Goal: Task Accomplishment & Management: Complete application form

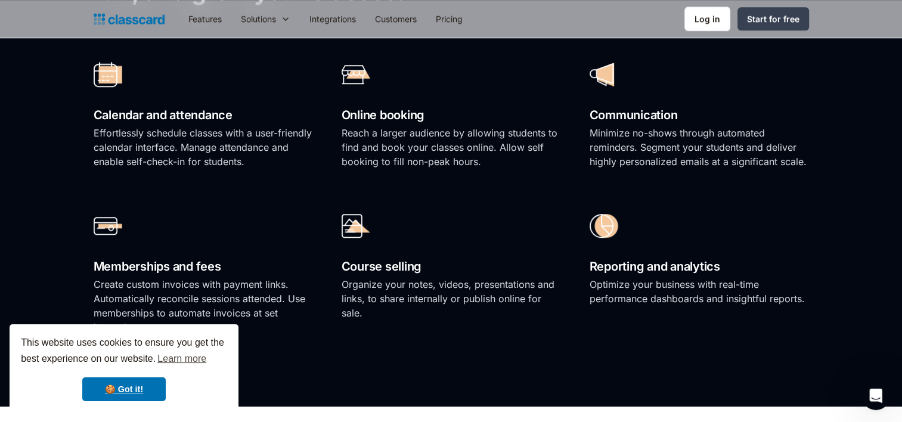
scroll to position [835, 0]
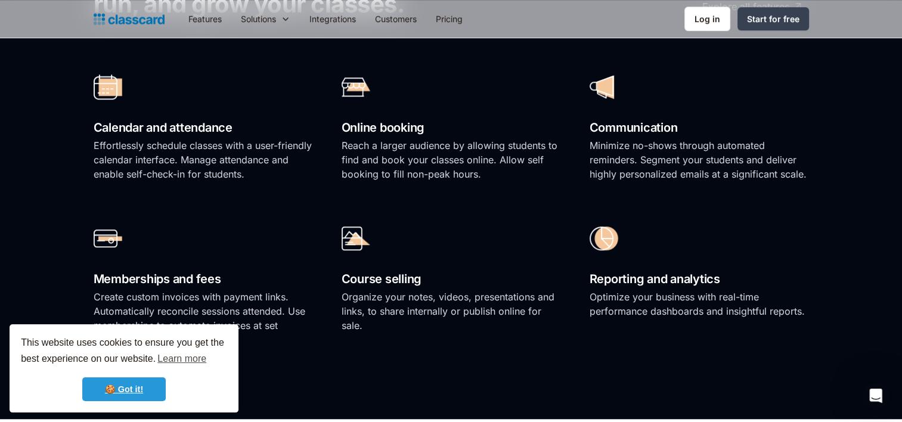
click at [124, 386] on link "🍪 Got it!" at bounding box center [123, 389] width 83 height 24
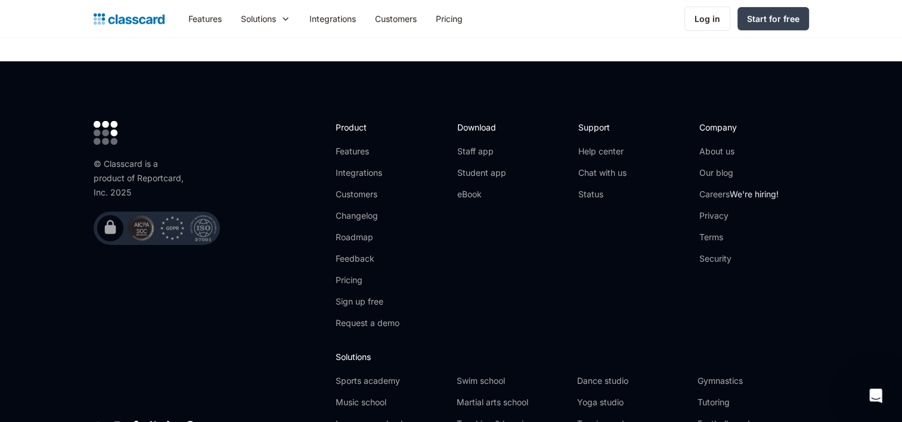
scroll to position [3908, 0]
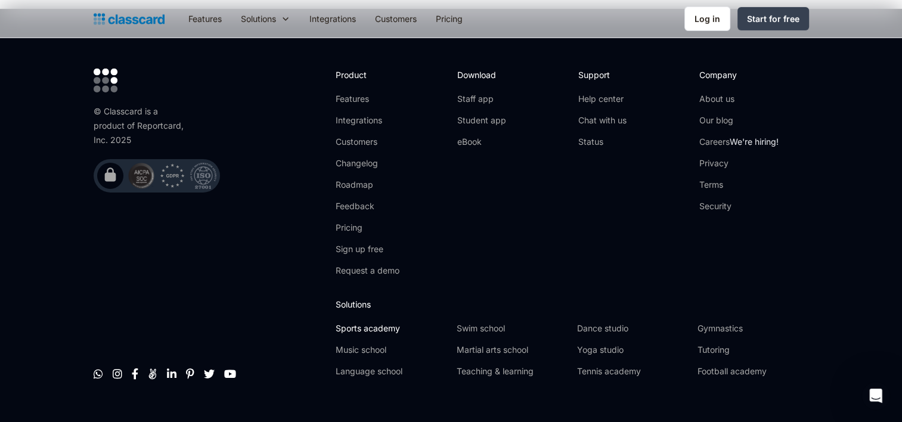
click at [349, 322] on link "Sports academy" at bounding box center [391, 328] width 111 height 12
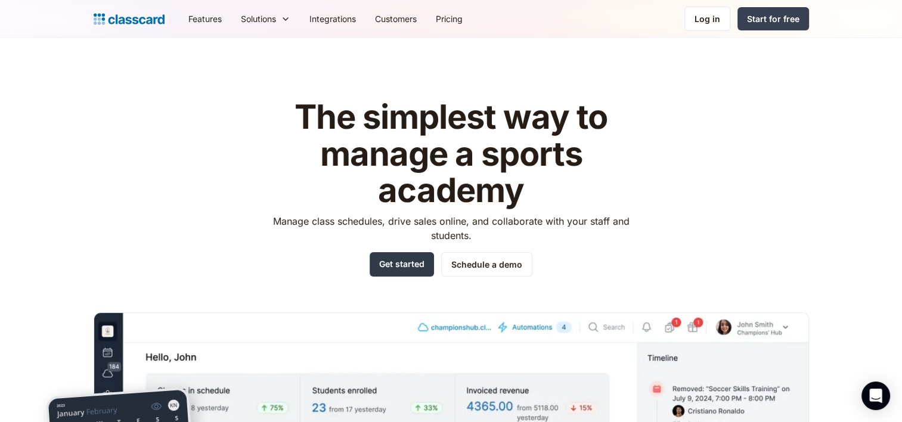
click at [401, 265] on link "Get started" at bounding box center [402, 264] width 64 height 24
